Goal: Transaction & Acquisition: Purchase product/service

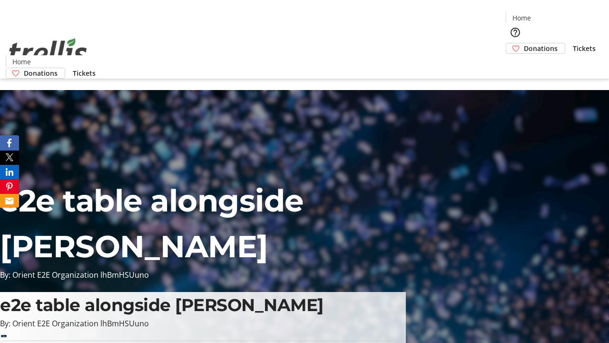
click at [524, 43] on span "Donations" at bounding box center [541, 48] width 34 height 10
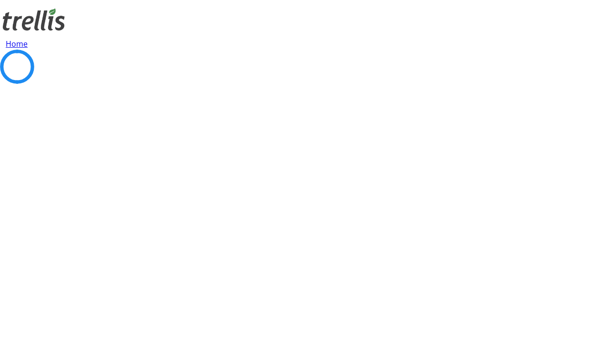
select select "CA"
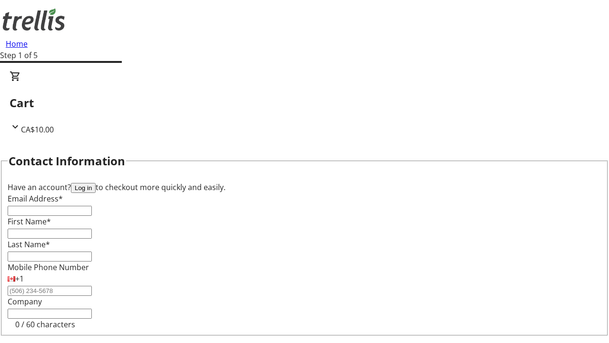
click at [96, 183] on button "Log in" at bounding box center [83, 188] width 25 height 10
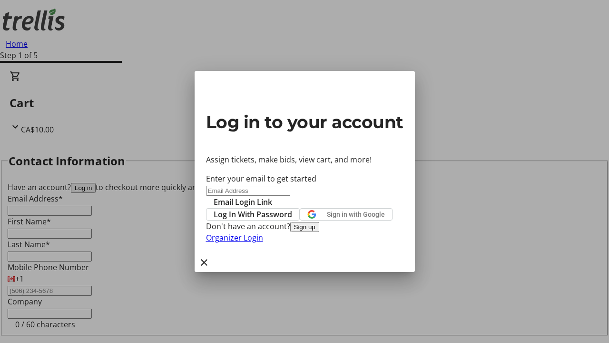
click at [292, 209] on span "Log In With Password" at bounding box center [253, 214] width 79 height 11
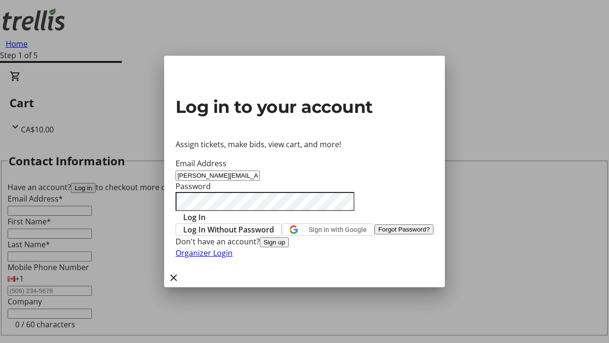
type input "[PERSON_NAME][EMAIL_ADDRESS][DOMAIN_NAME]"
click at [206, 211] on span "Log In" at bounding box center [194, 216] width 22 height 11
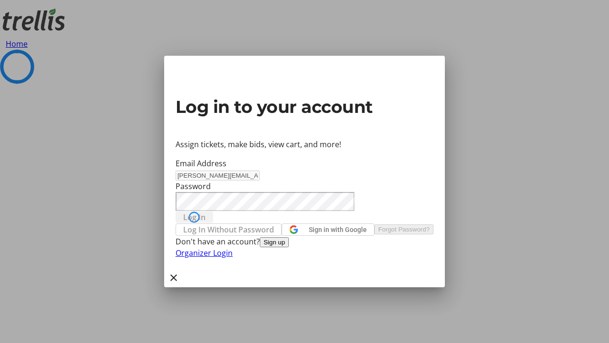
select select "CA"
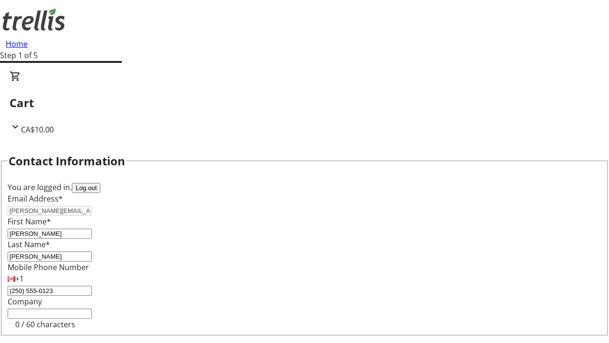
type input "[STREET_ADDRESS][PERSON_NAME]"
type input "Kelowna"
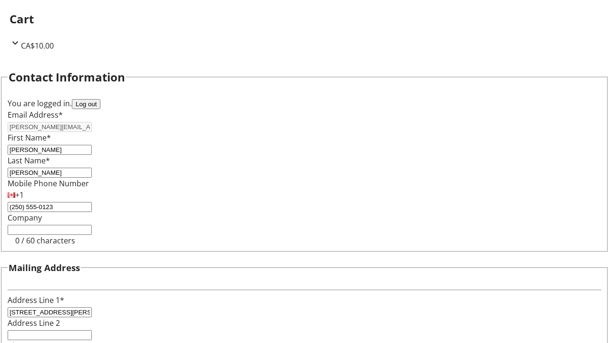
select select "CA"
